Goal: Navigation & Orientation: Find specific page/section

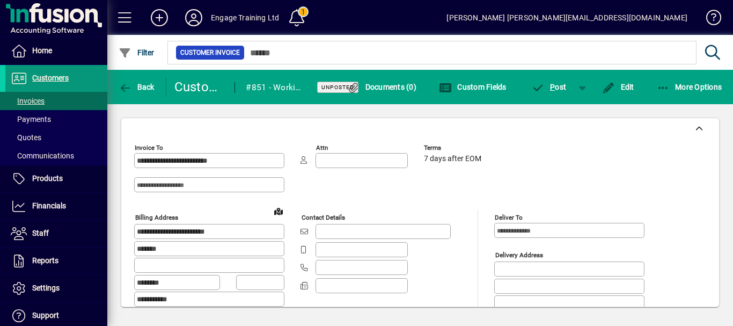
scroll to position [397, 0]
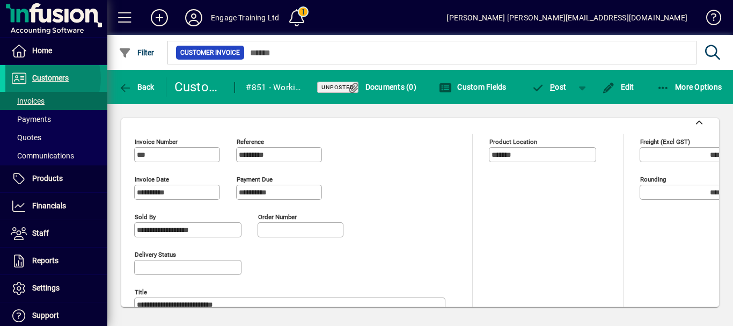
click at [41, 78] on span "Customers" at bounding box center [50, 78] width 37 height 9
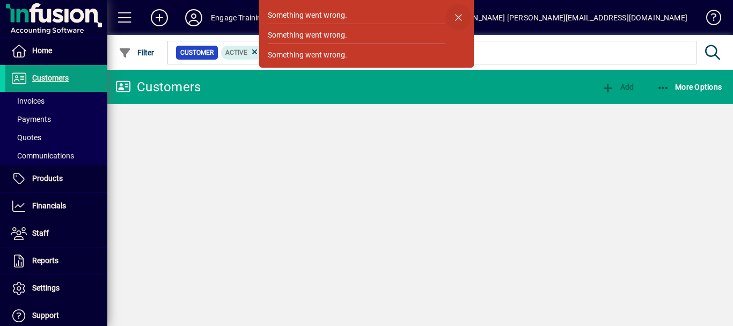
click at [460, 14] on span "button" at bounding box center [459, 17] width 26 height 26
